Goal: Browse casually

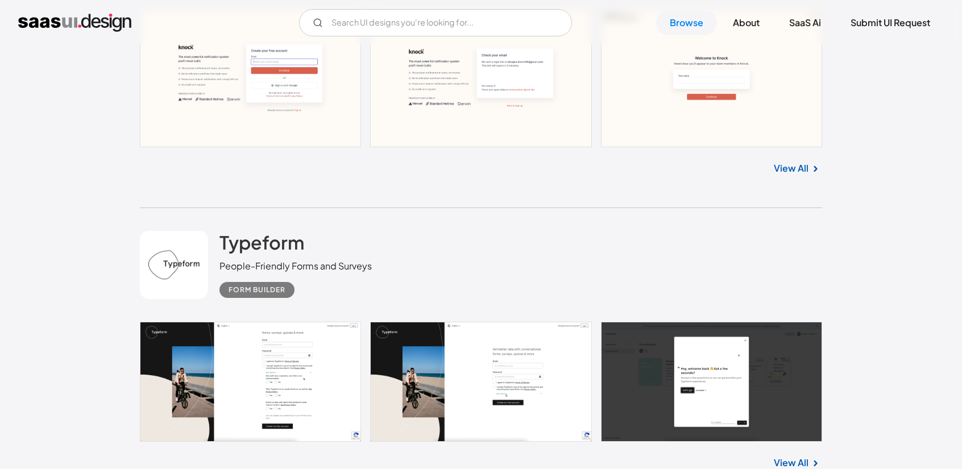
scroll to position [14489, 0]
